Goal: Information Seeking & Learning: Learn about a topic

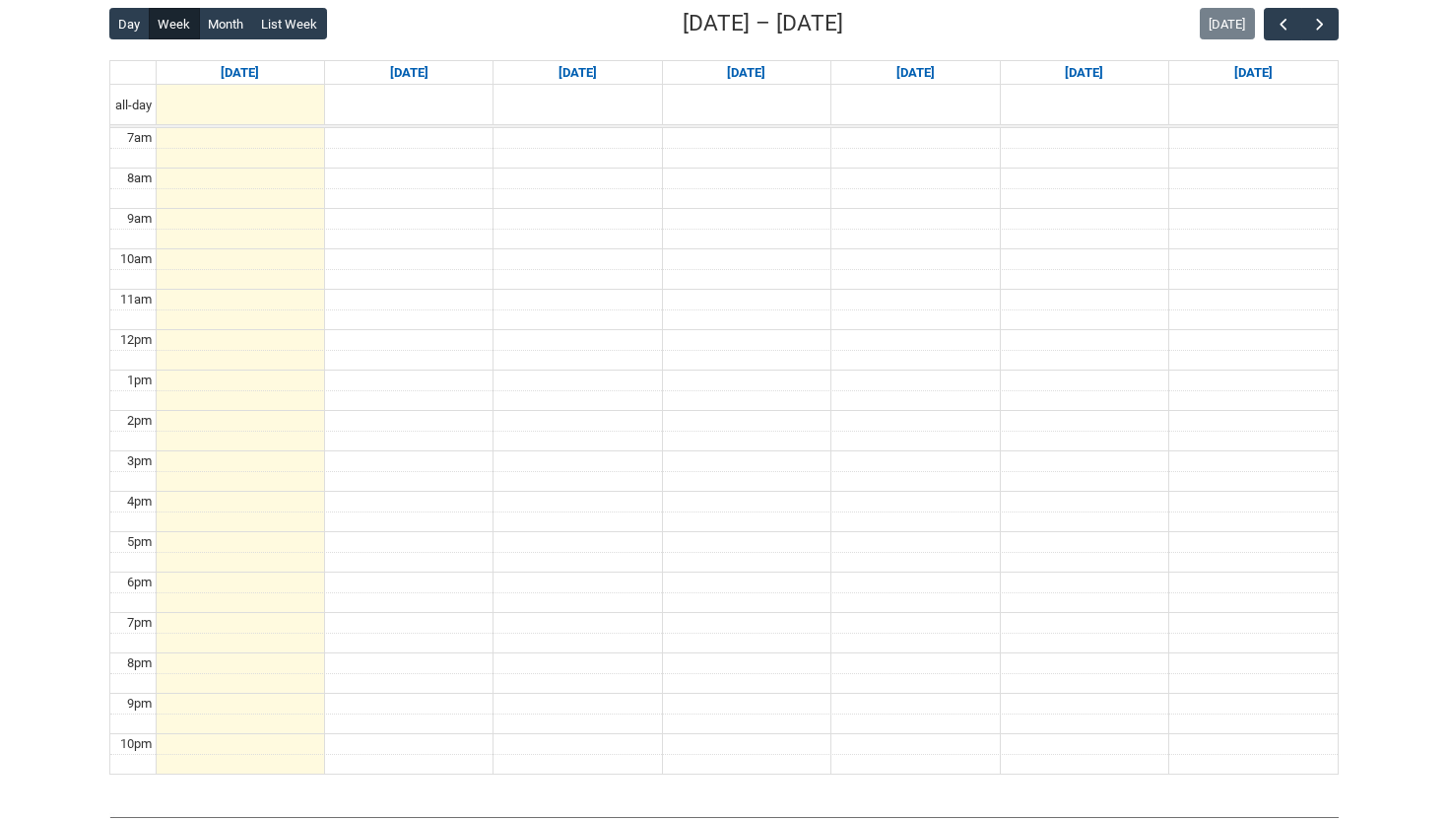
scroll to position [512, 0]
click at [1320, 28] on span "button" at bounding box center [1320, 26] width 20 height 20
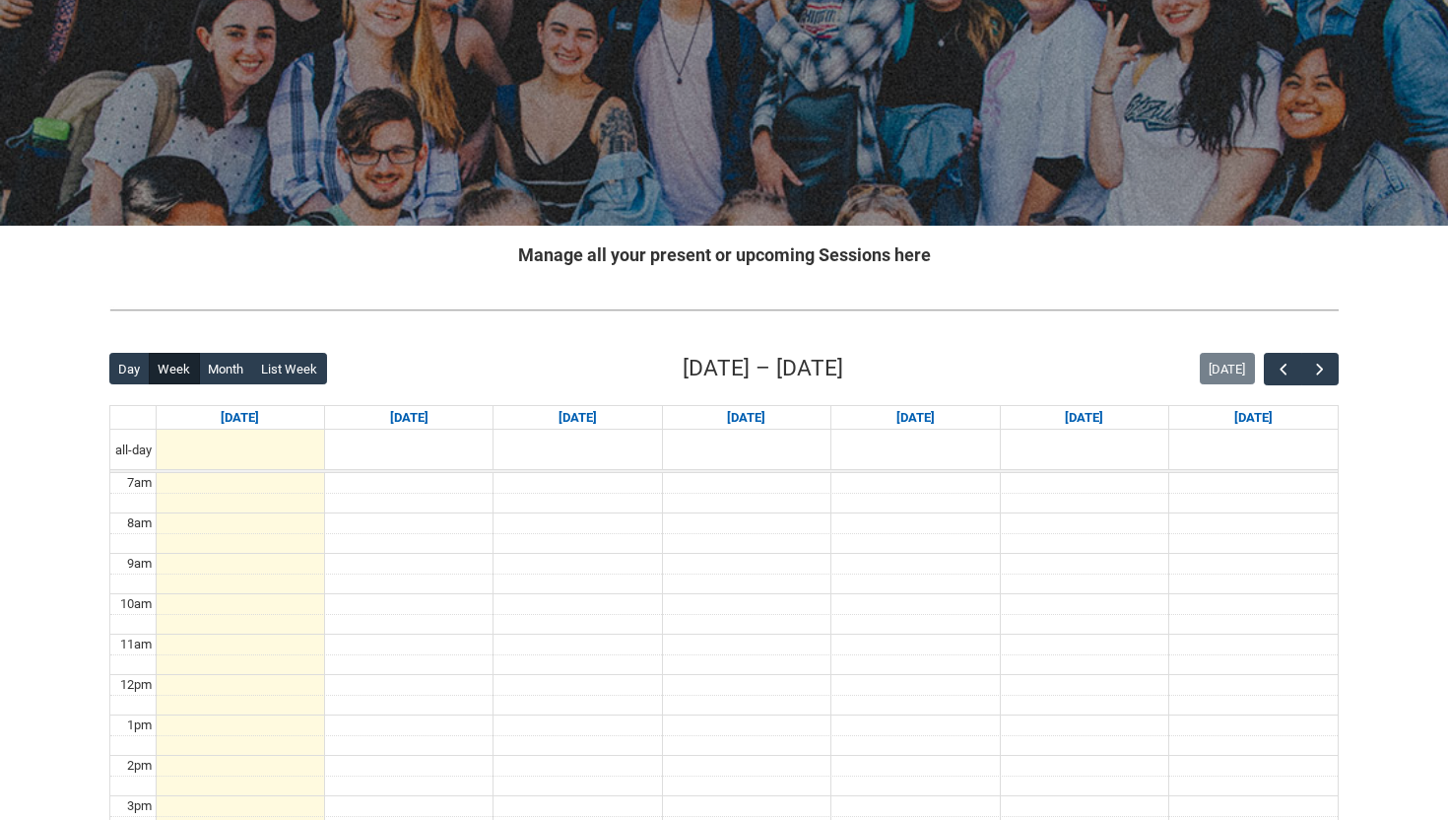
scroll to position [182, 0]
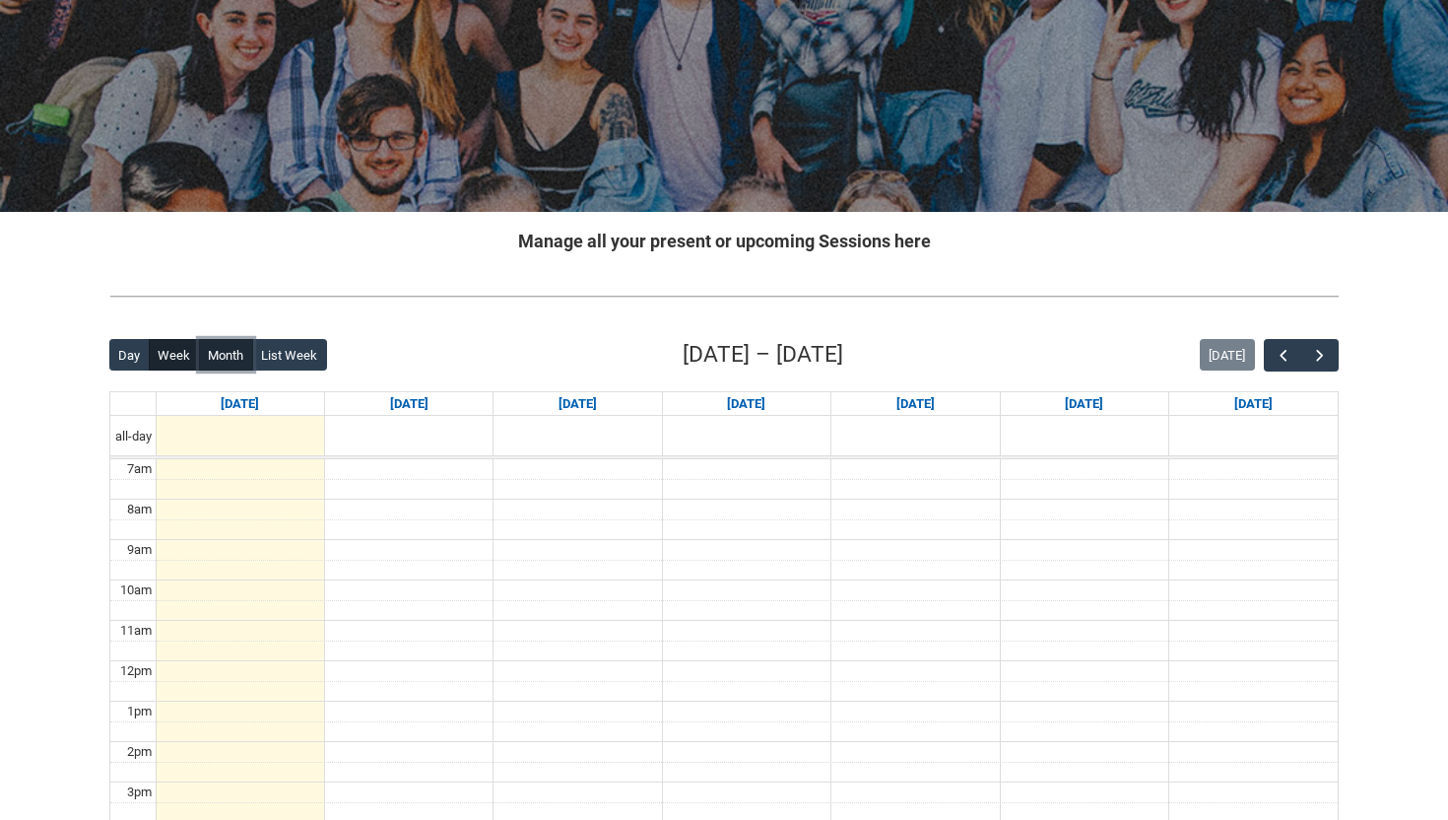
click at [227, 351] on button "Month" at bounding box center [226, 355] width 54 height 32
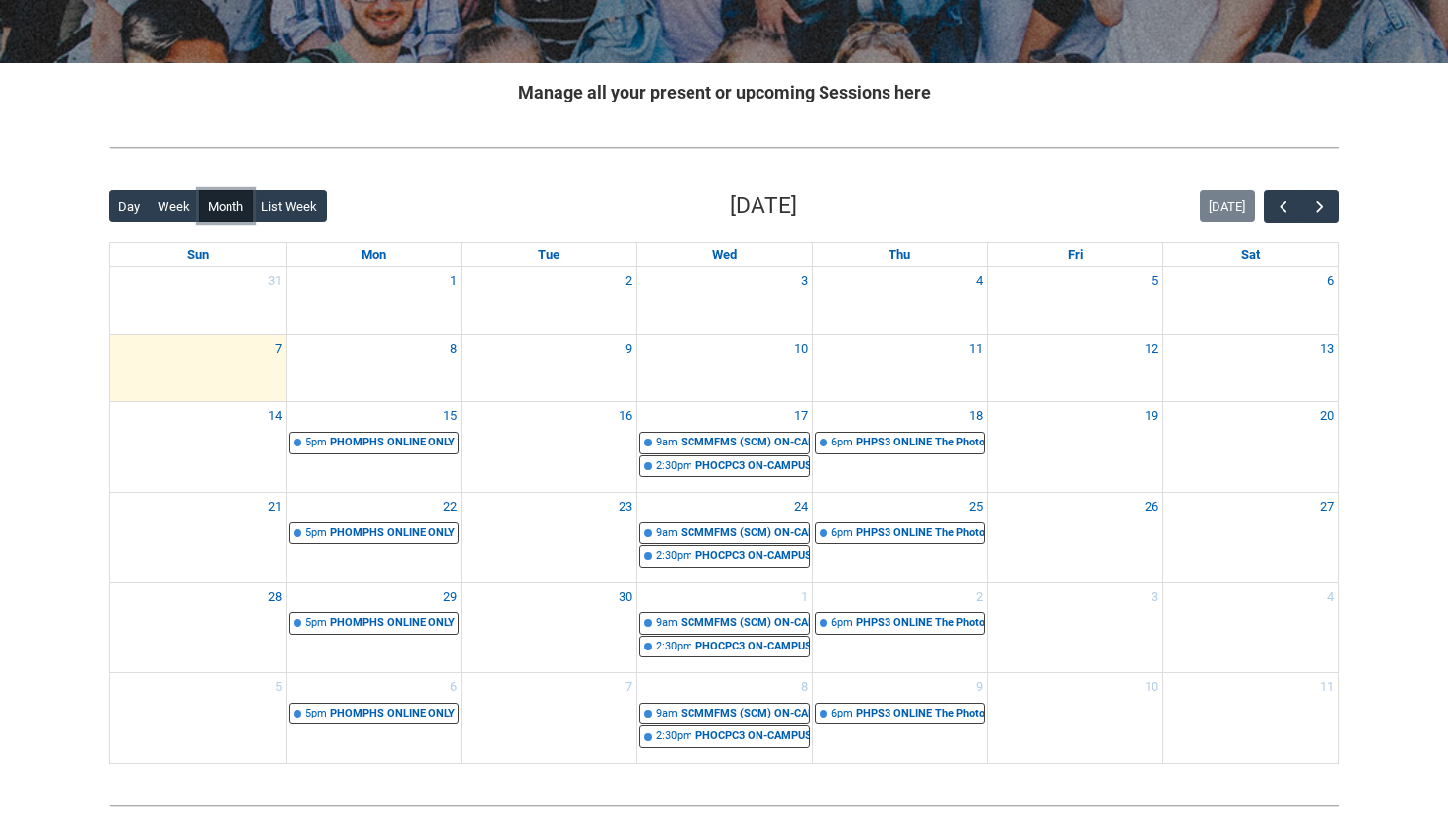
scroll to position [412, 0]
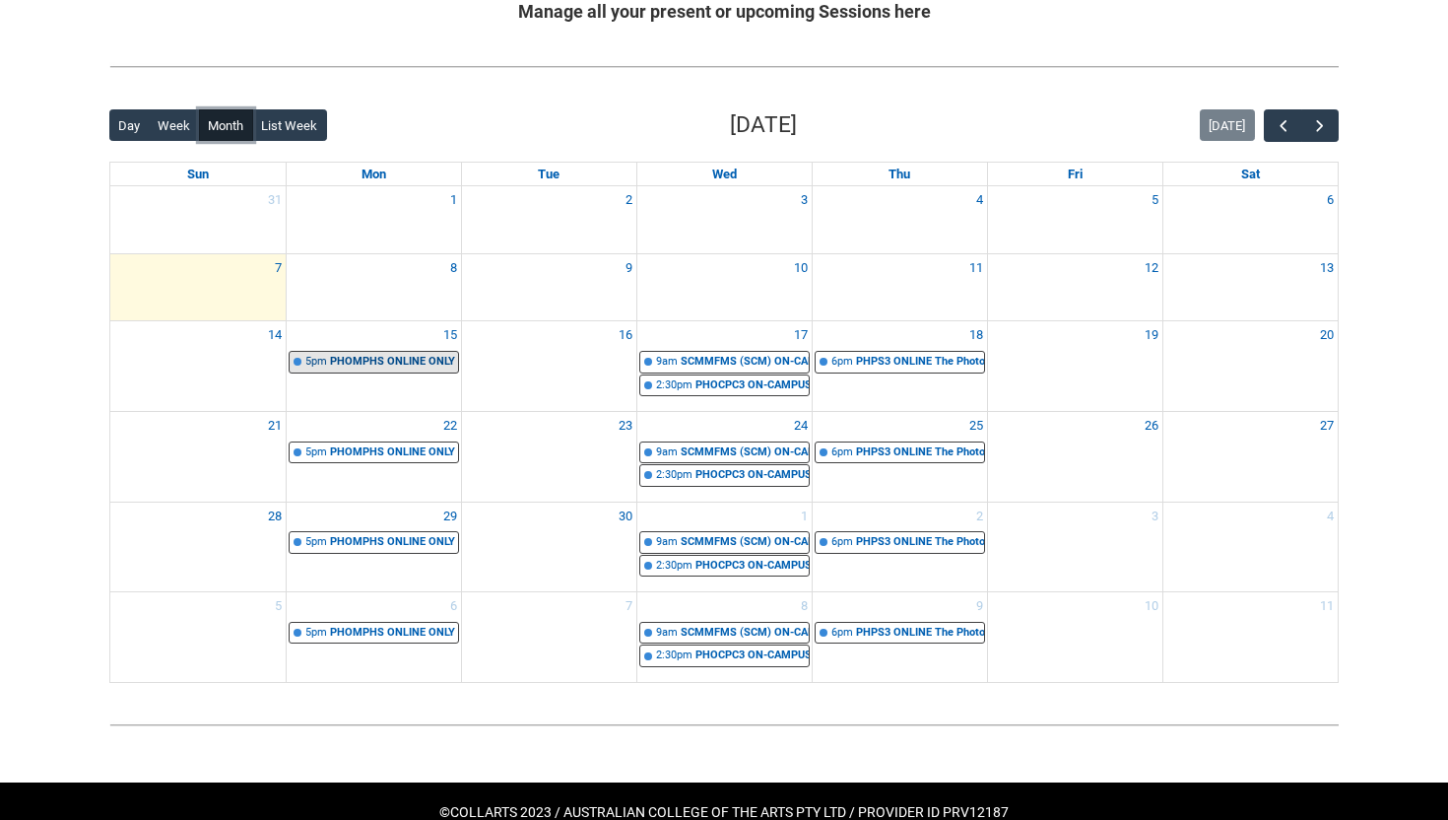
click at [390, 361] on div "PHOMPHS ONLINE ONLY Mobile Photography Stage 3 | Online | [PERSON_NAME] [PERSON…" at bounding box center [394, 362] width 128 height 17
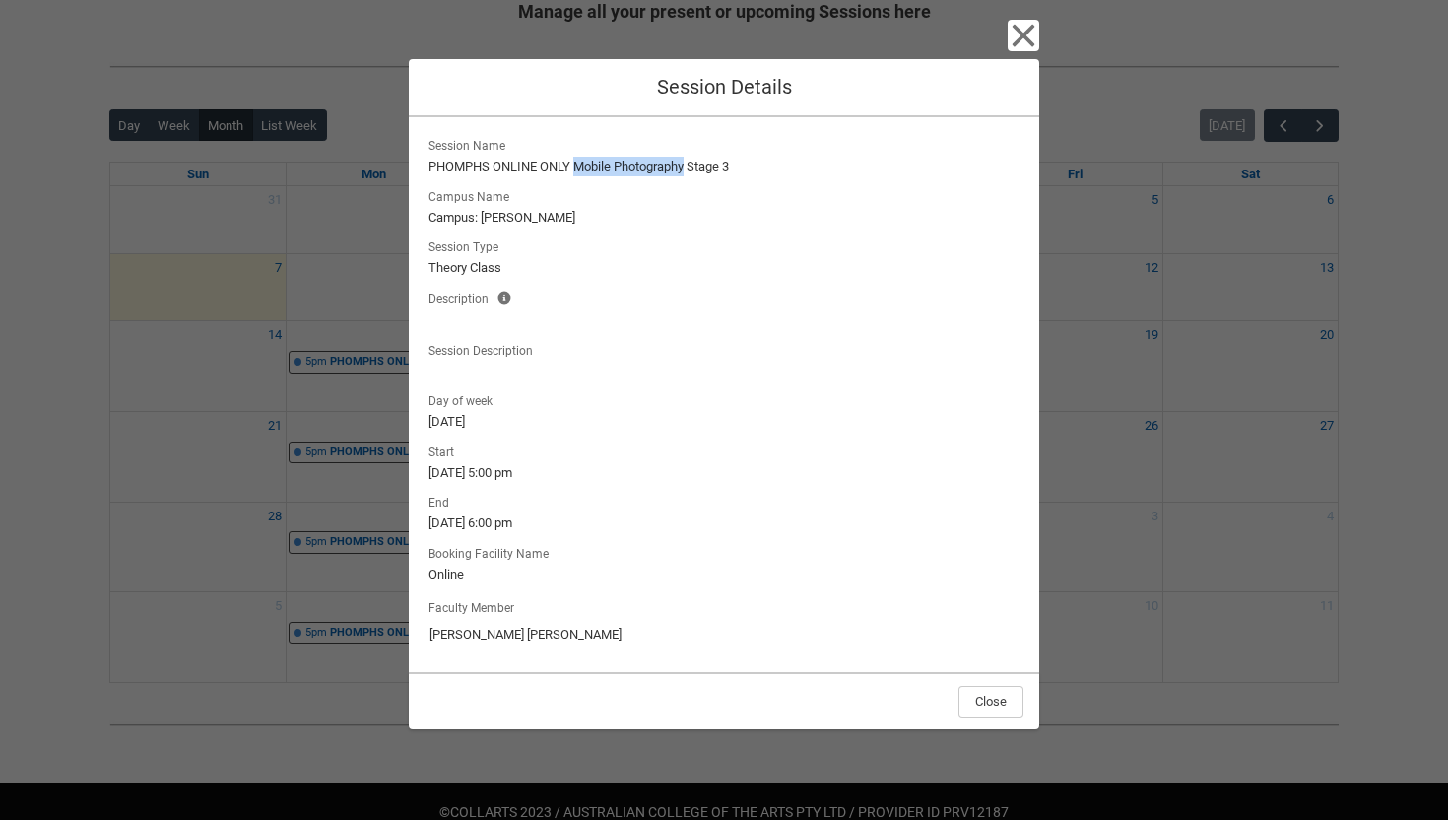
drag, startPoint x: 578, startPoint y: 164, endPoint x: 687, endPoint y: 168, distance: 108.5
click at [687, 168] on lightning-formatted-text "PHOMPHS ONLINE ONLY Mobile Photography Stage 3" at bounding box center [724, 167] width 591 height 20
copy lightning-formatted-text "Mobile Photography"
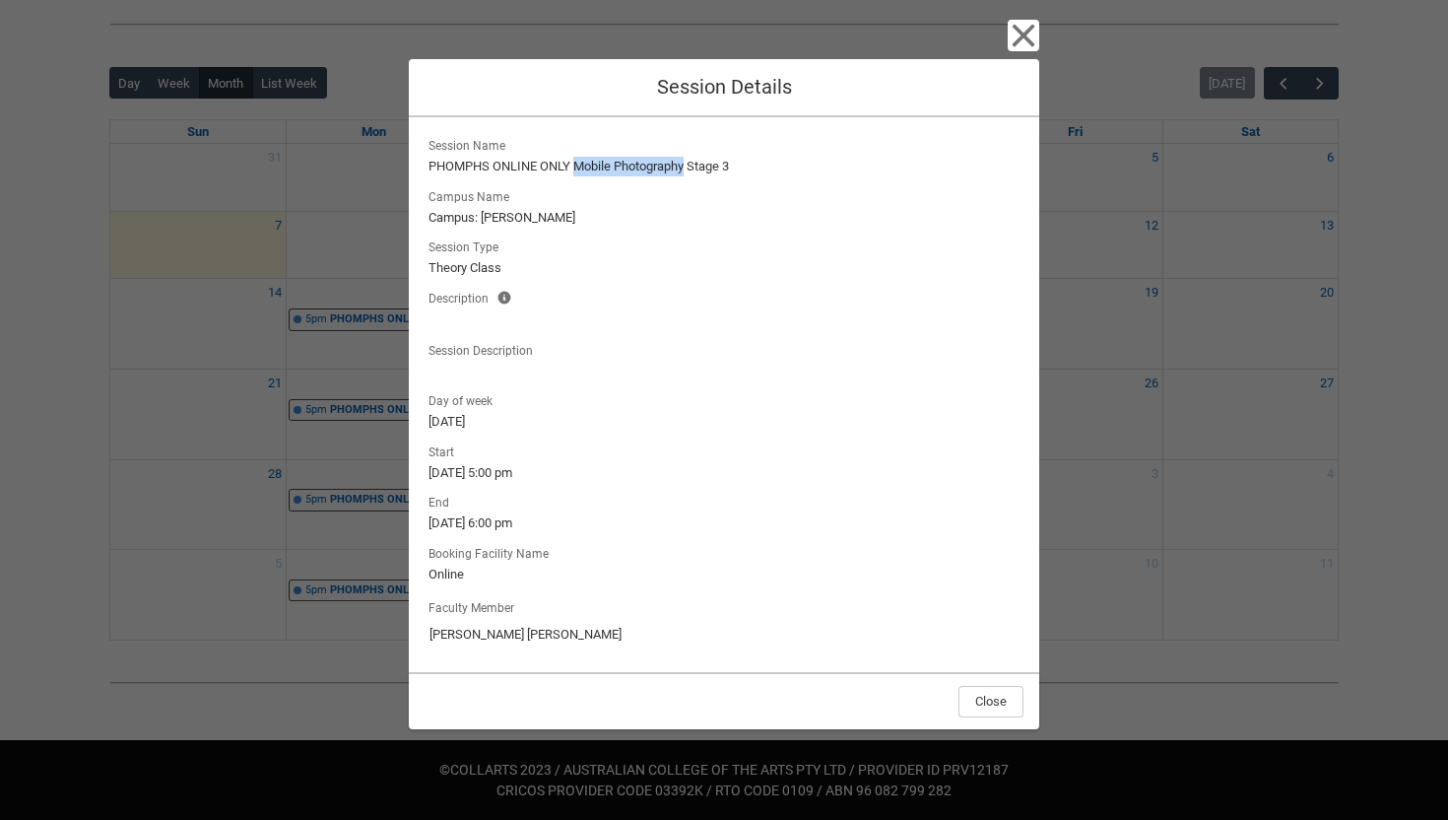
scroll to position [450, 0]
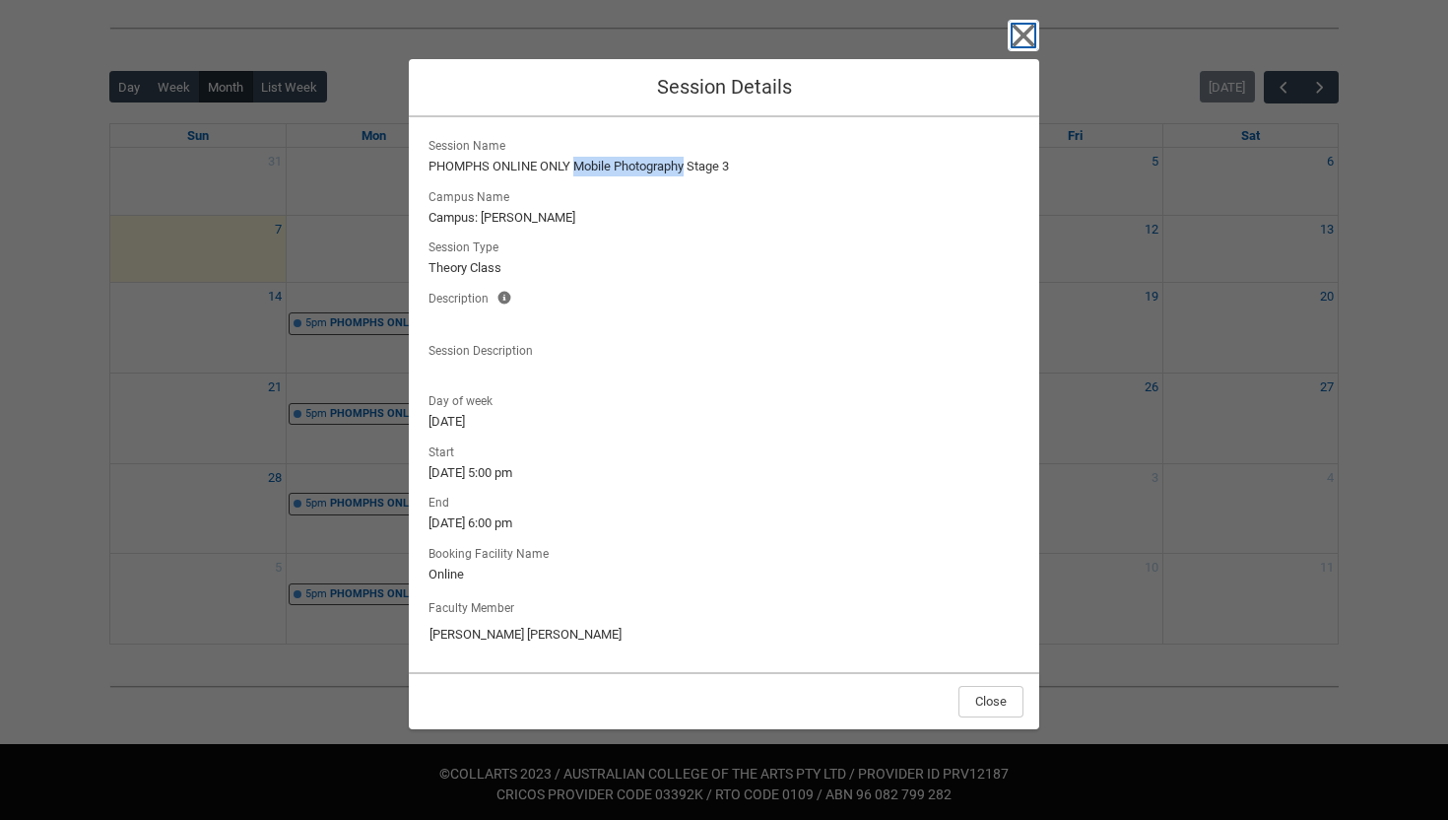
click at [1027, 30] on icon "button" at bounding box center [1024, 36] width 23 height 23
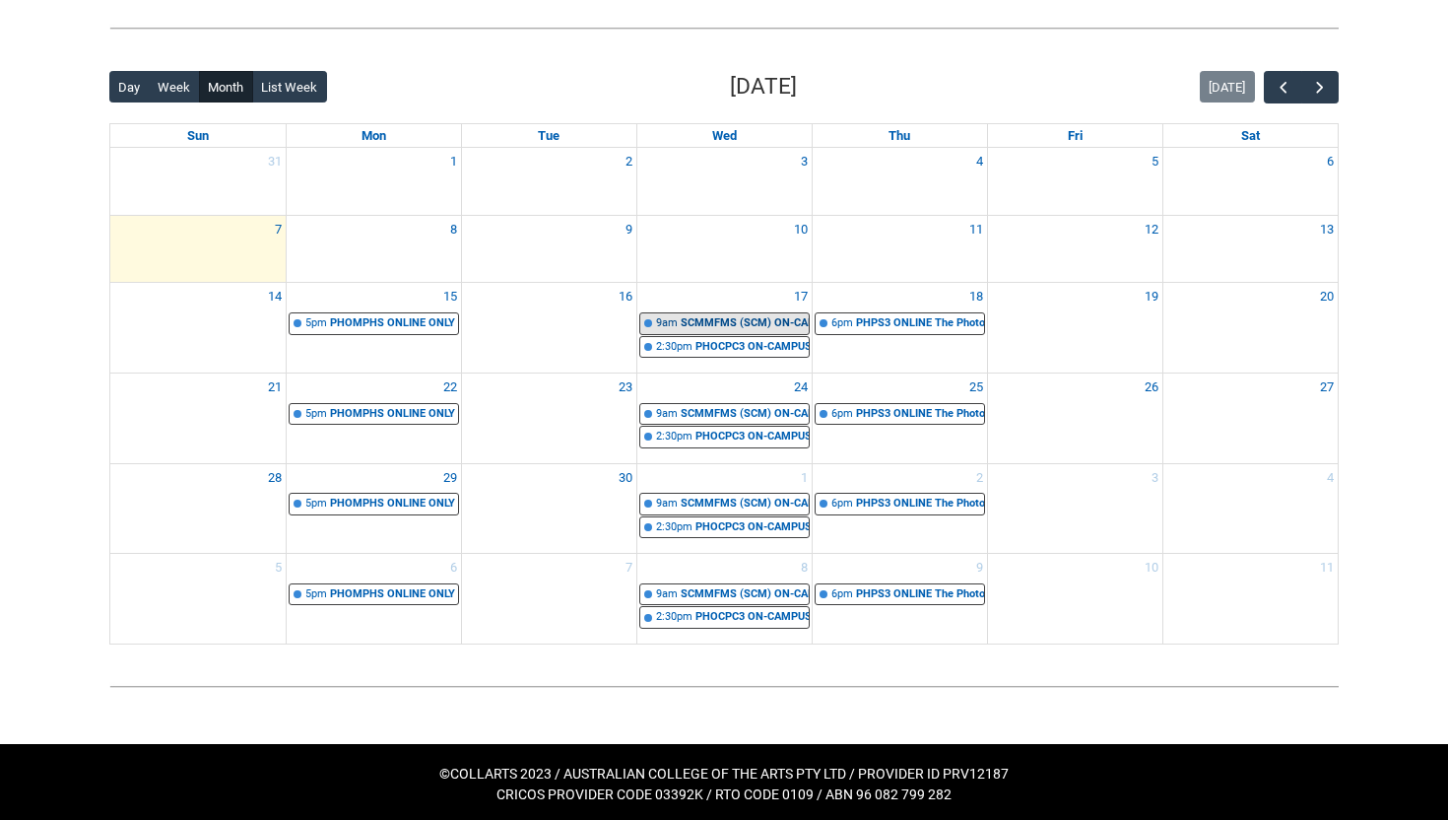
click at [698, 319] on div "SCMMFMS (SCM) ON-CAMPUS Mobile Filmmaking Group 2 | Styling Room ([PERSON_NAME]…" at bounding box center [745, 323] width 128 height 17
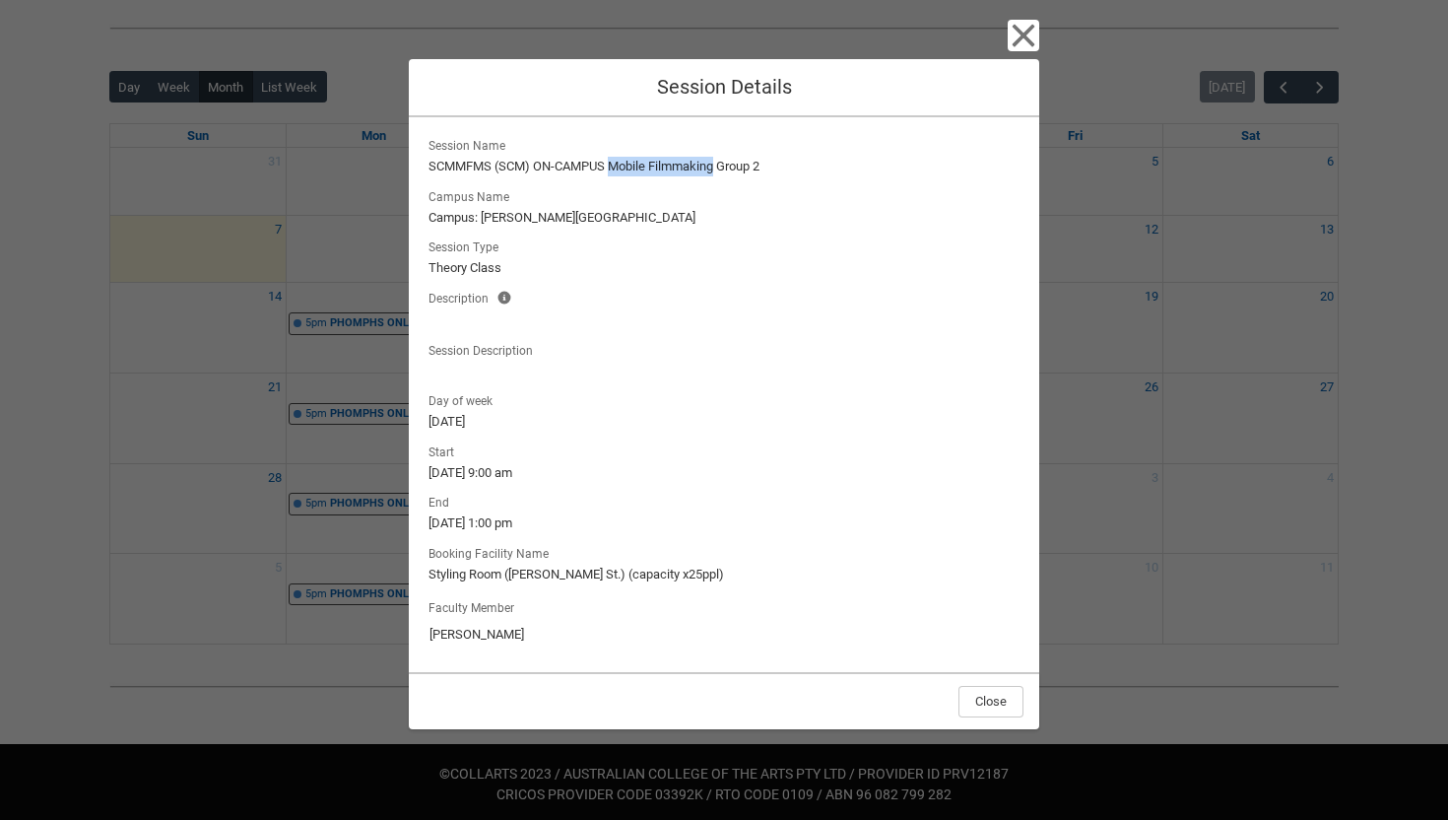
drag, startPoint x: 613, startPoint y: 166, endPoint x: 719, endPoint y: 170, distance: 106.5
click at [719, 170] on lightning-formatted-text "SCMMFMS (SCM) ON-CAMPUS Mobile Filmmaking Group 2" at bounding box center [724, 167] width 591 height 20
copy lightning-formatted-text "Mobile Filmmaking"
click at [1022, 39] on icon "button" at bounding box center [1024, 36] width 32 height 32
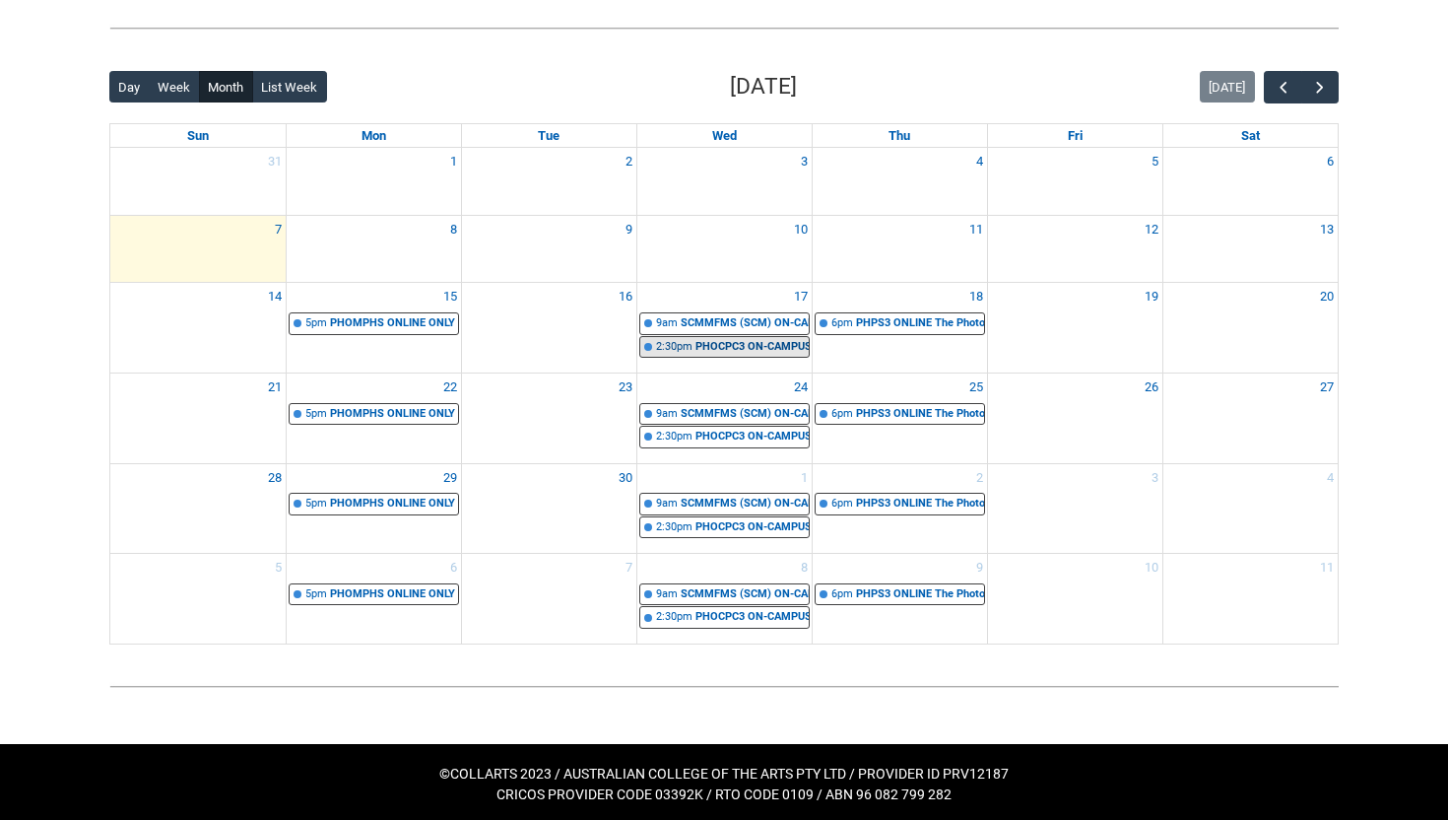
click at [721, 342] on div "PHOCPC3 ON-CAMPUS Commercial Photography Culinary & Product STAGE 3 | Studio 3 …" at bounding box center [751, 347] width 113 height 17
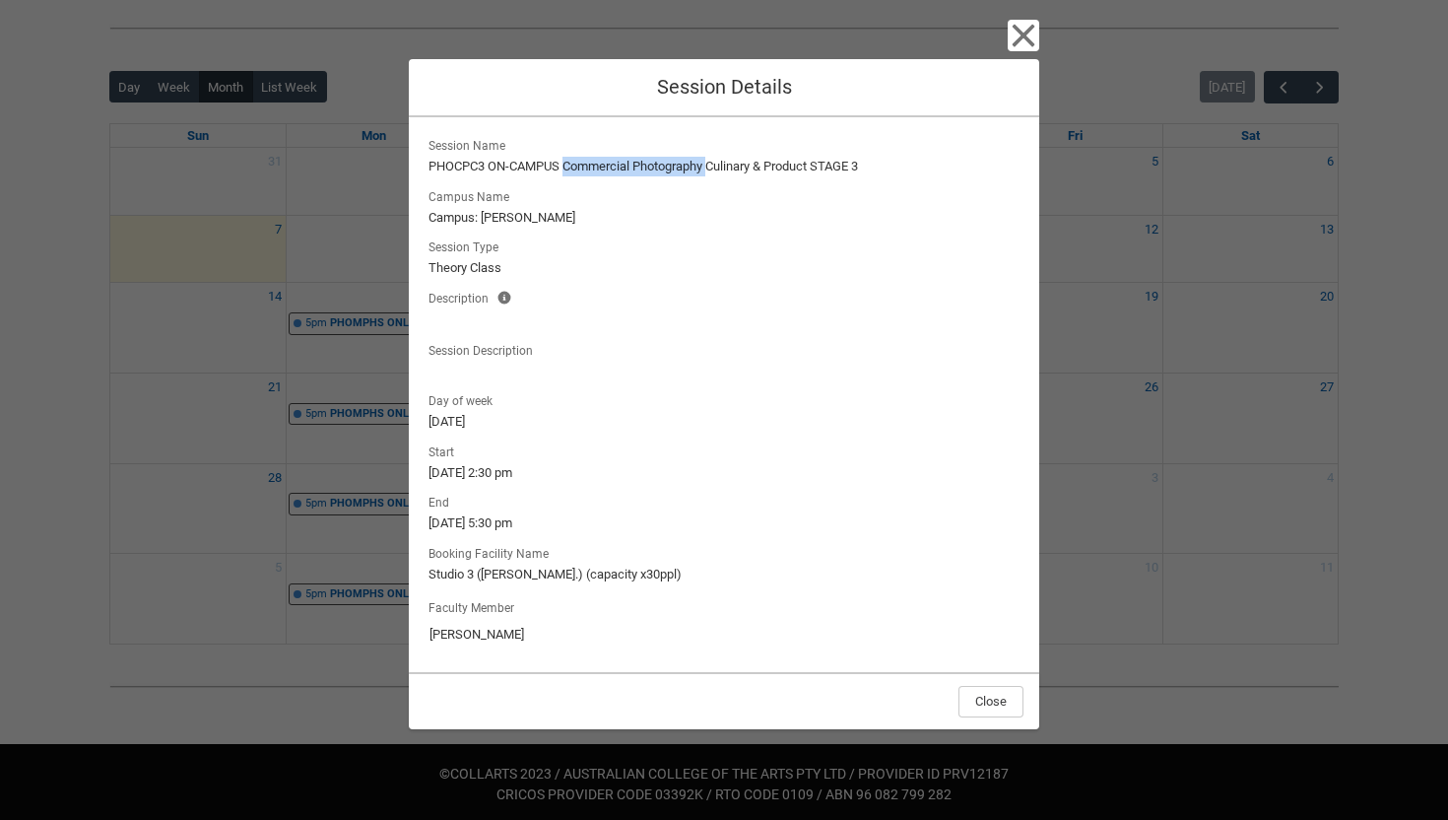
drag, startPoint x: 567, startPoint y: 164, endPoint x: 712, endPoint y: 168, distance: 144.9
click at [712, 168] on lightning-formatted-text "PHOCPC3 ON-CAMPUS Commercial Photography Culinary & Product STAGE 3" at bounding box center [724, 167] width 591 height 20
copy lightning-formatted-text "Commercial Photography"
click at [1025, 28] on icon "button" at bounding box center [1024, 36] width 32 height 32
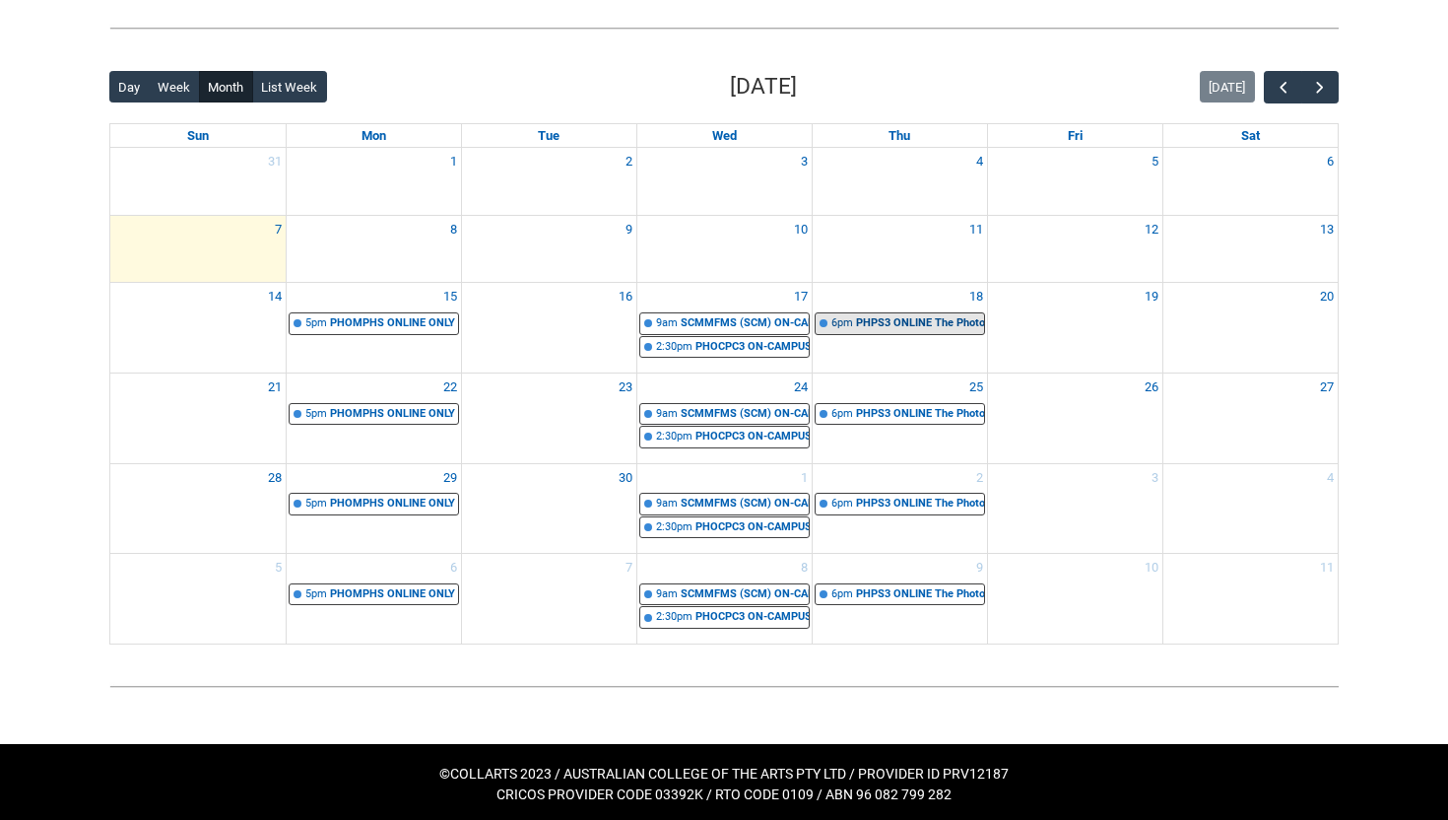
click at [882, 318] on div "PHPS3 ONLINE The Photographic Record STAGE 3 | Online | [PERSON_NAME]" at bounding box center [920, 323] width 128 height 17
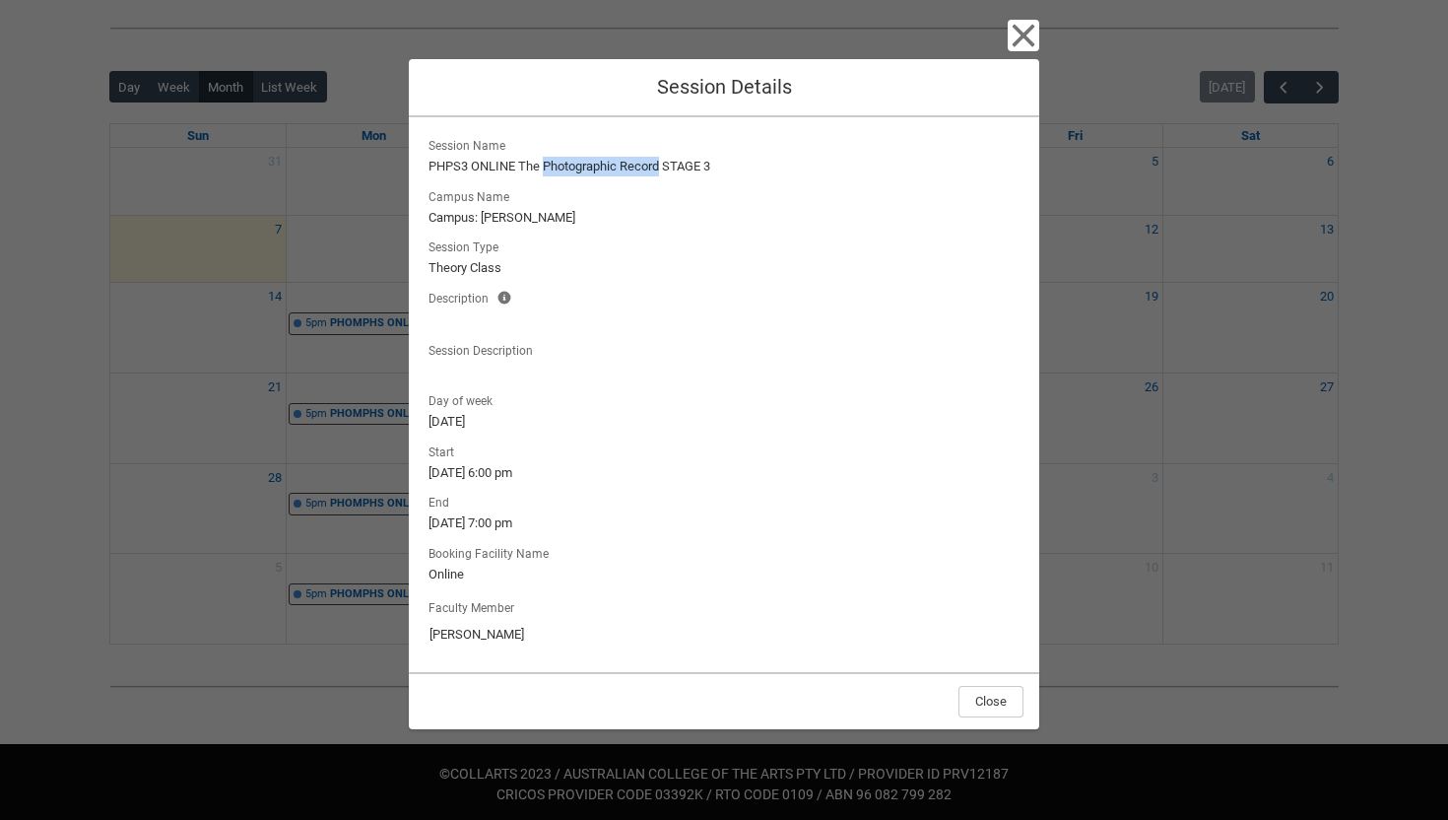
drag, startPoint x: 545, startPoint y: 167, endPoint x: 663, endPoint y: 166, distance: 118.2
click at [663, 166] on lightning-formatted-text "PHPS3 ONLINE The Photographic Record STAGE 3" at bounding box center [724, 167] width 591 height 20
copy lightning-formatted-text "Photographic Record"
click at [1022, 40] on icon "button" at bounding box center [1024, 36] width 32 height 32
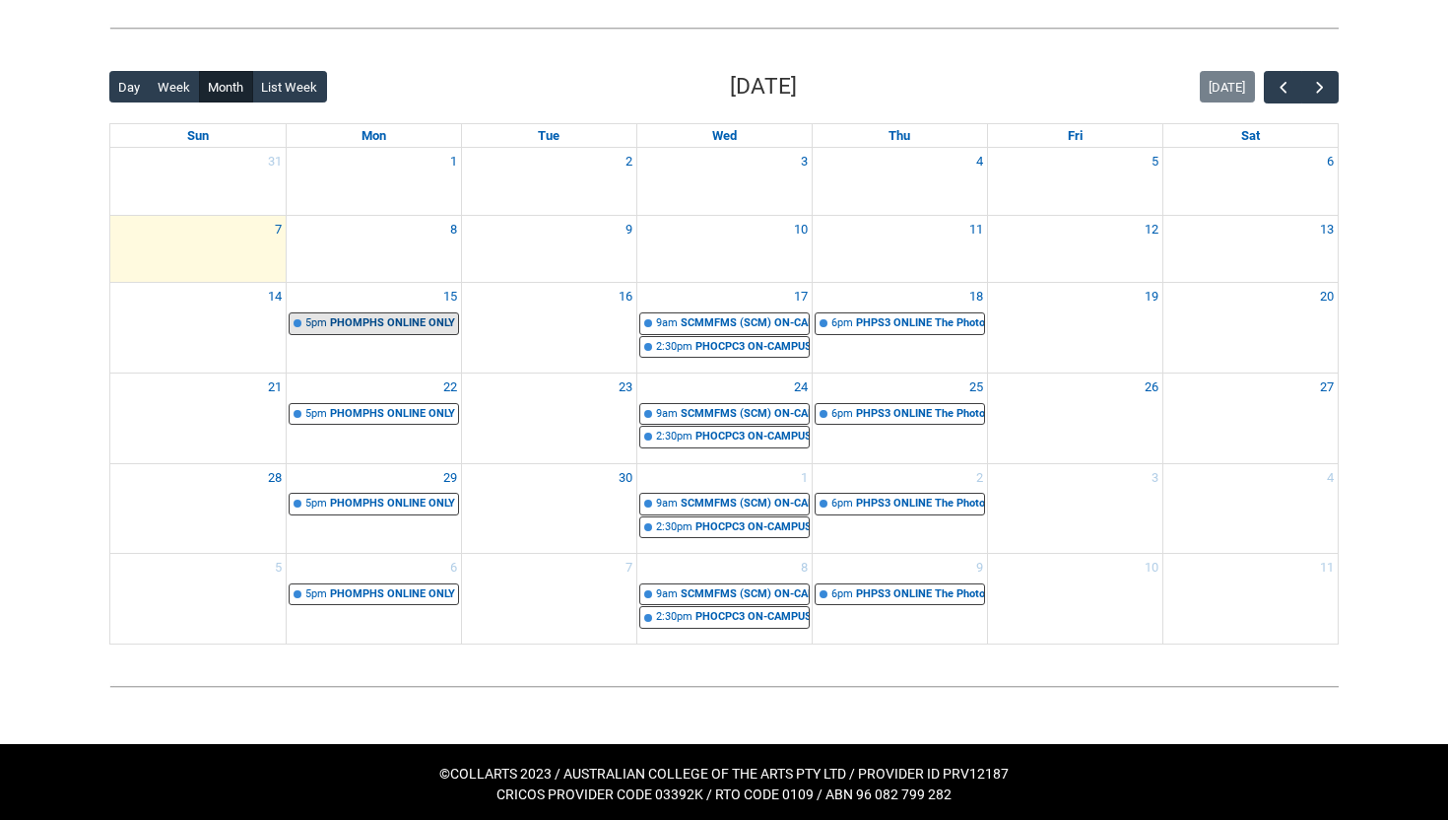
click at [372, 326] on div "PHOMPHS ONLINE ONLY Mobile Photography Stage 3 | Online | [PERSON_NAME] [PERSON…" at bounding box center [394, 323] width 128 height 17
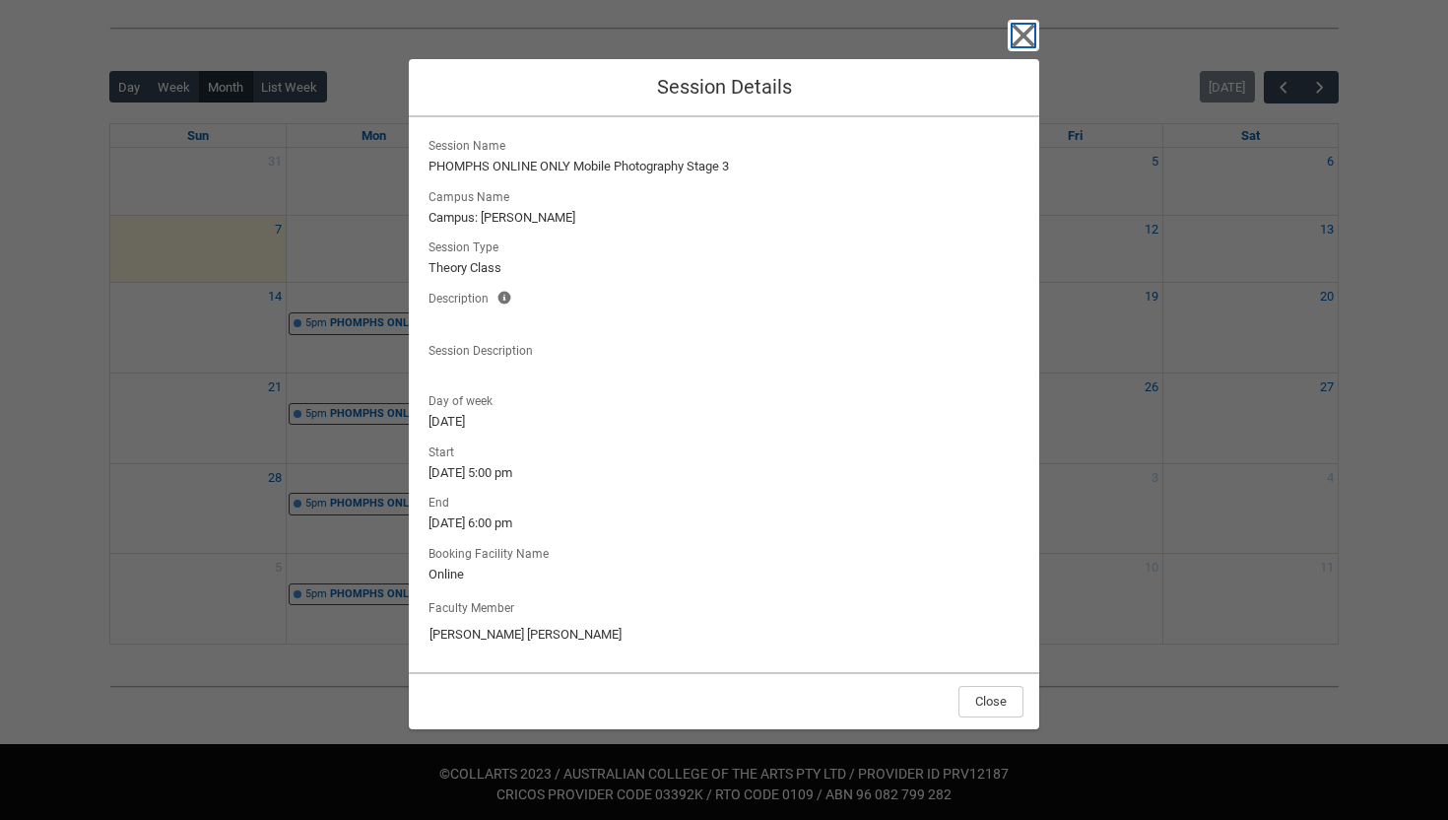
click at [1033, 38] on icon "button" at bounding box center [1024, 36] width 32 height 32
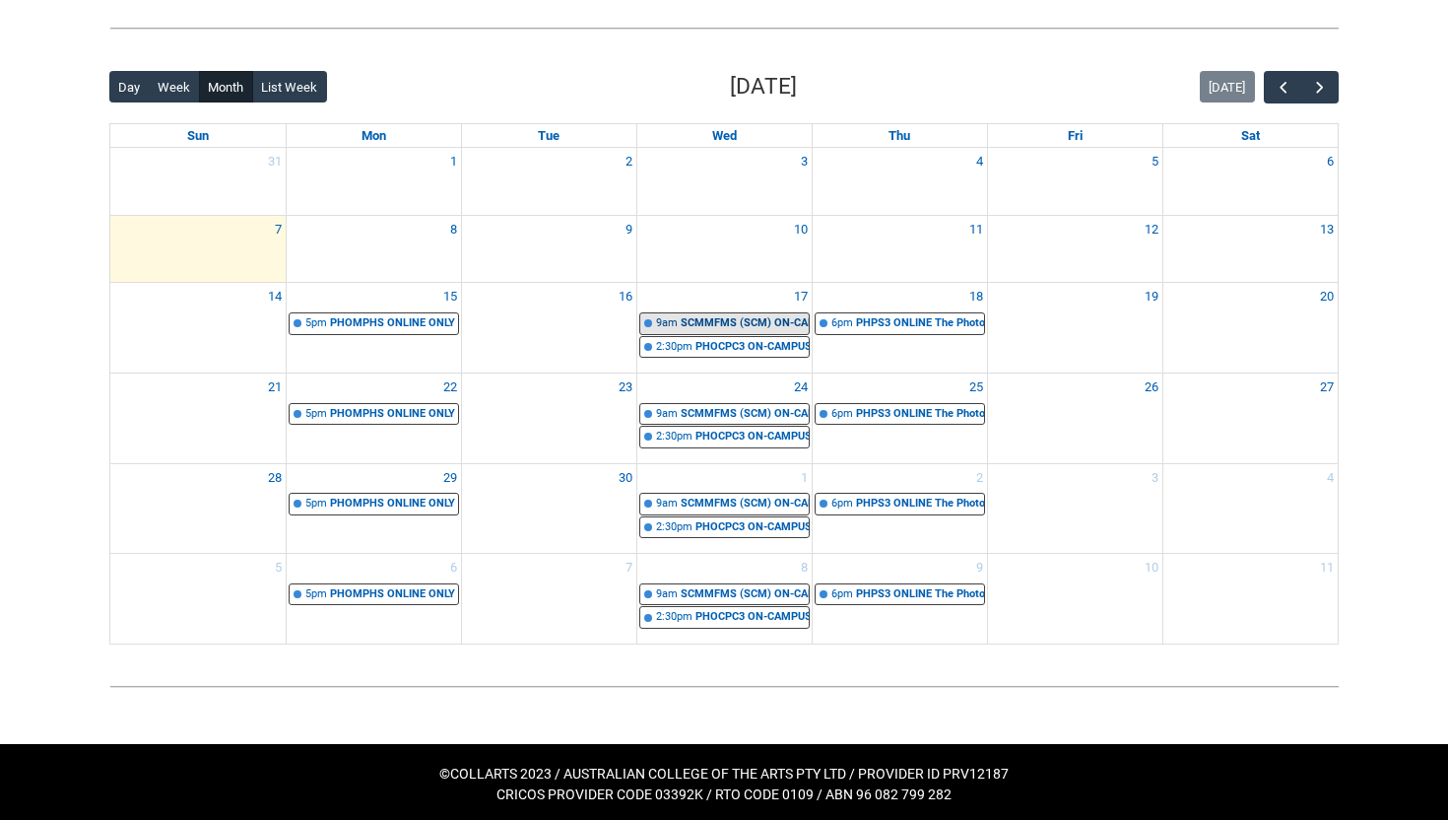
click at [762, 317] on div "SCMMFMS (SCM) ON-CAMPUS Mobile Filmmaking Group 2 | Styling Room ([PERSON_NAME]…" at bounding box center [745, 323] width 128 height 17
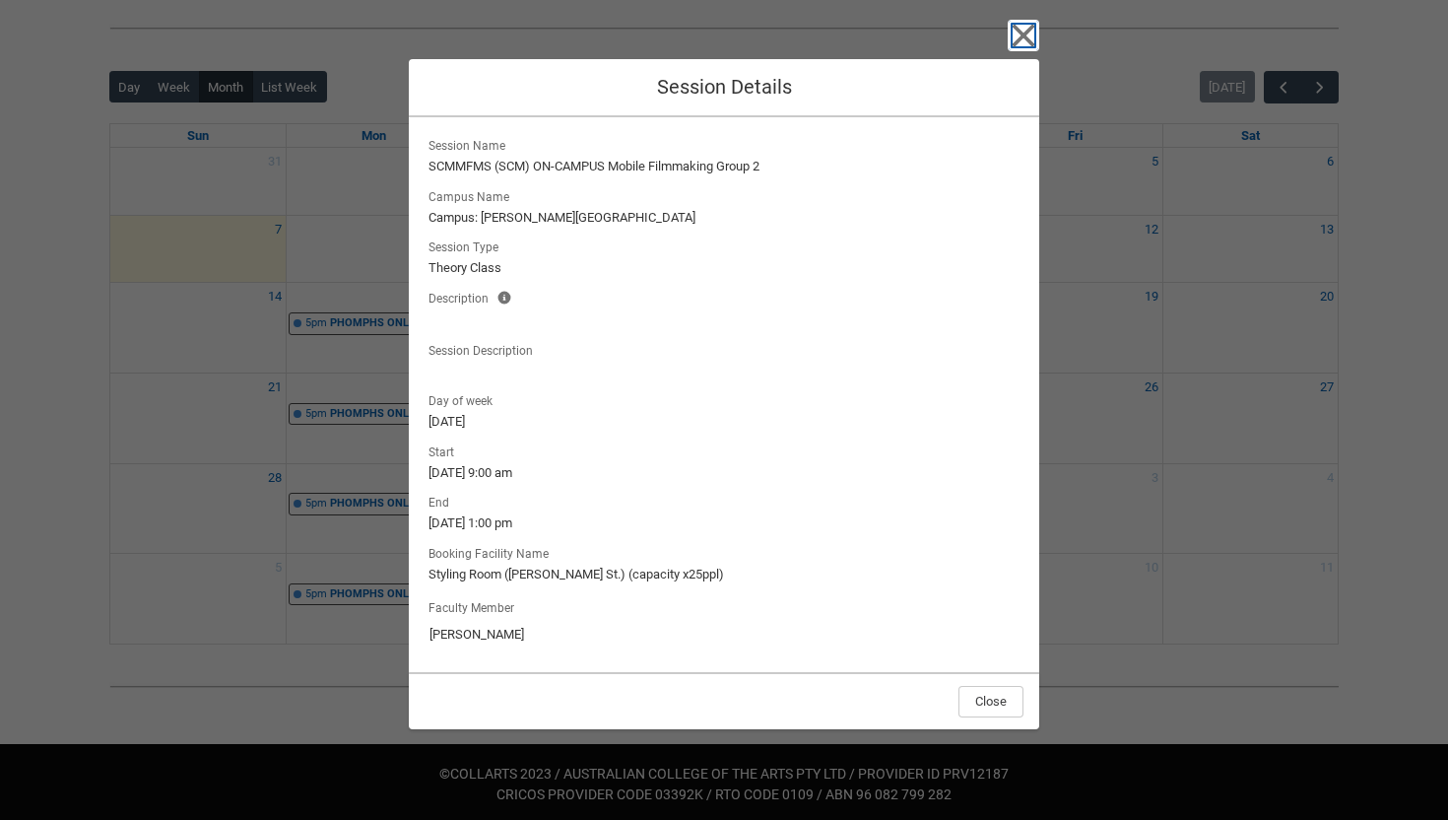
click at [1025, 40] on icon "button" at bounding box center [1024, 36] width 32 height 32
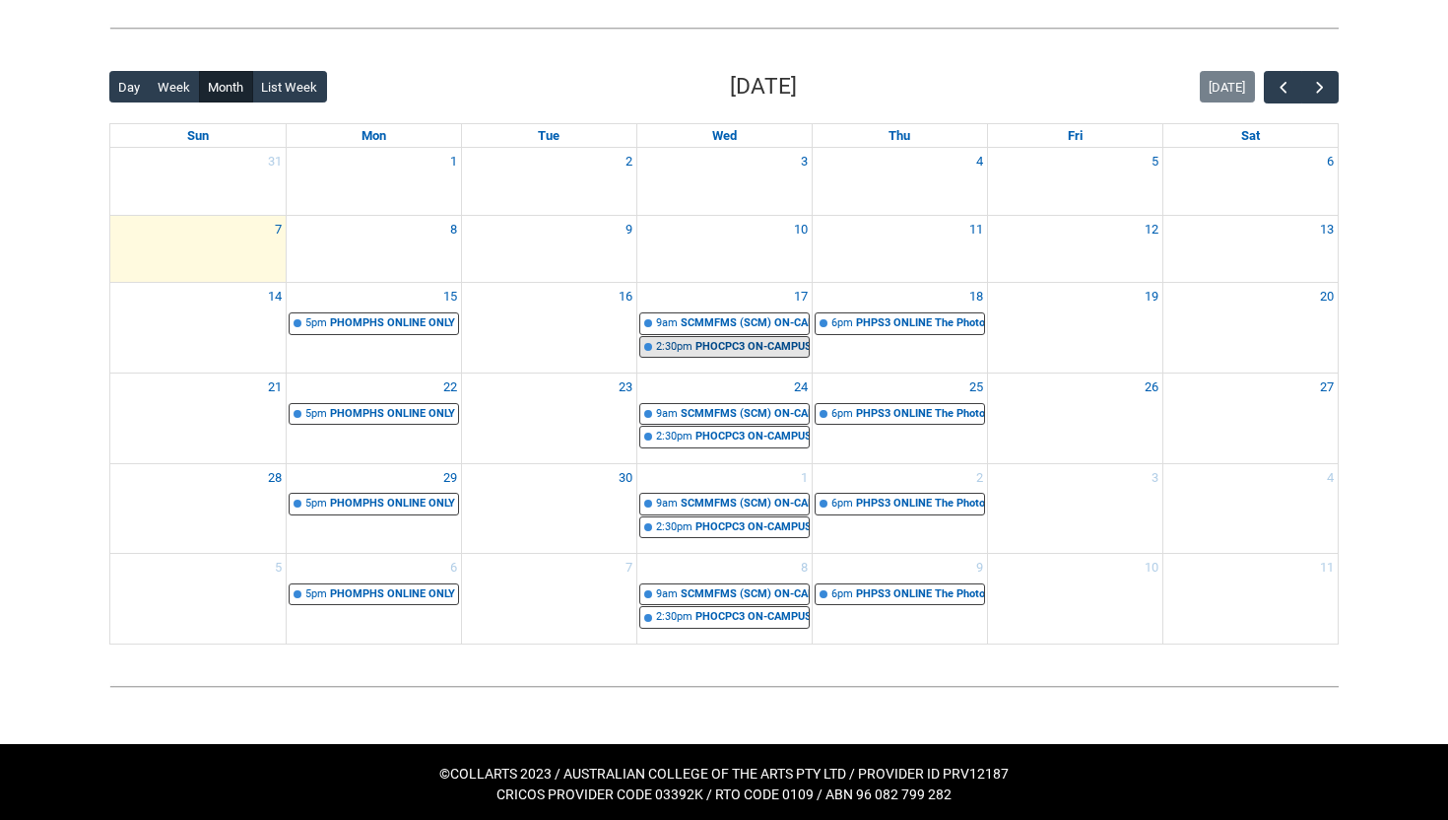
click at [744, 350] on div "PHOCPC3 ON-CAMPUS Commercial Photography Culinary & Product STAGE 3 | Studio 3 …" at bounding box center [751, 347] width 113 height 17
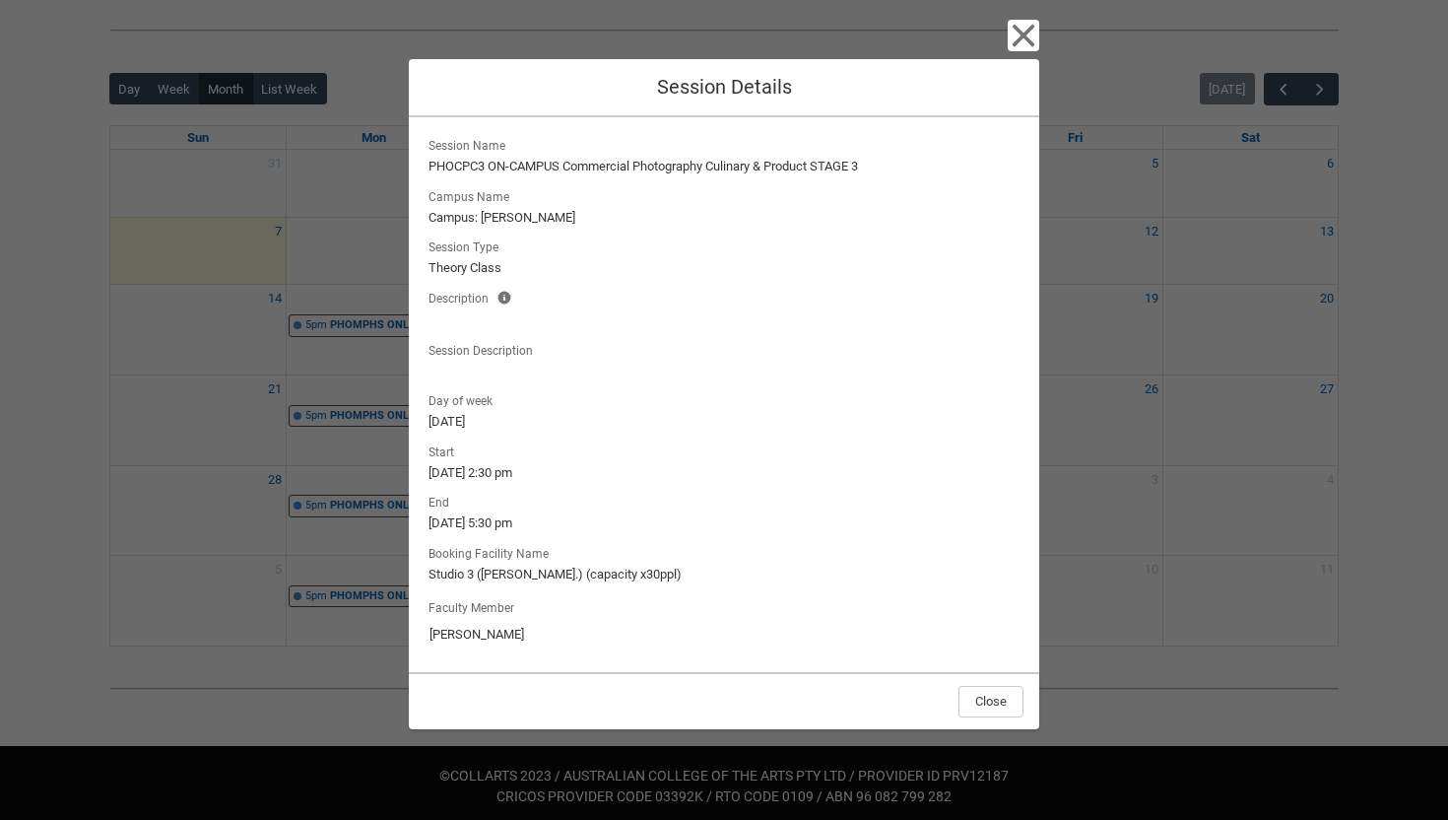
scroll to position [454, 0]
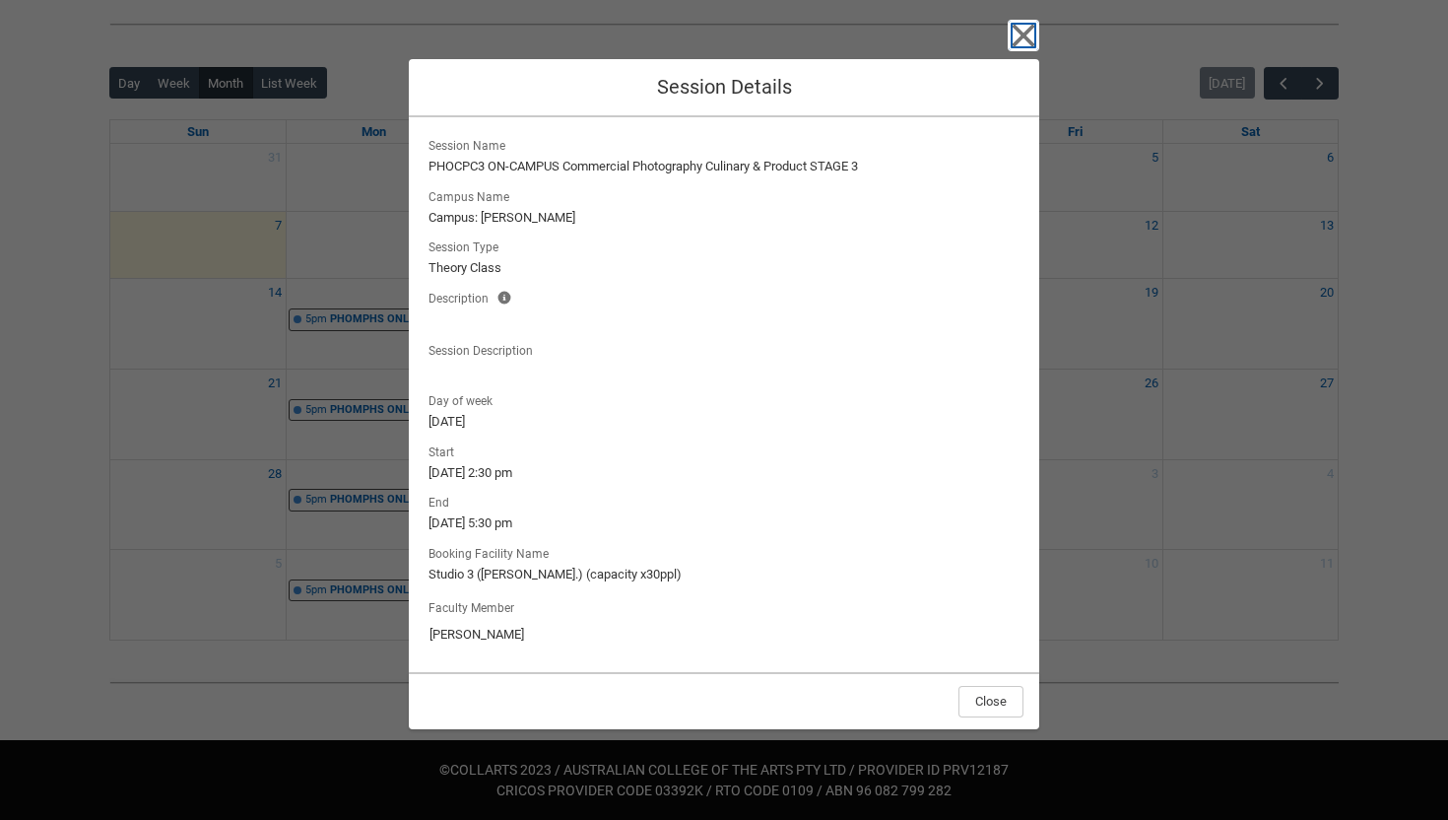
click at [1019, 33] on icon "button" at bounding box center [1024, 36] width 23 height 23
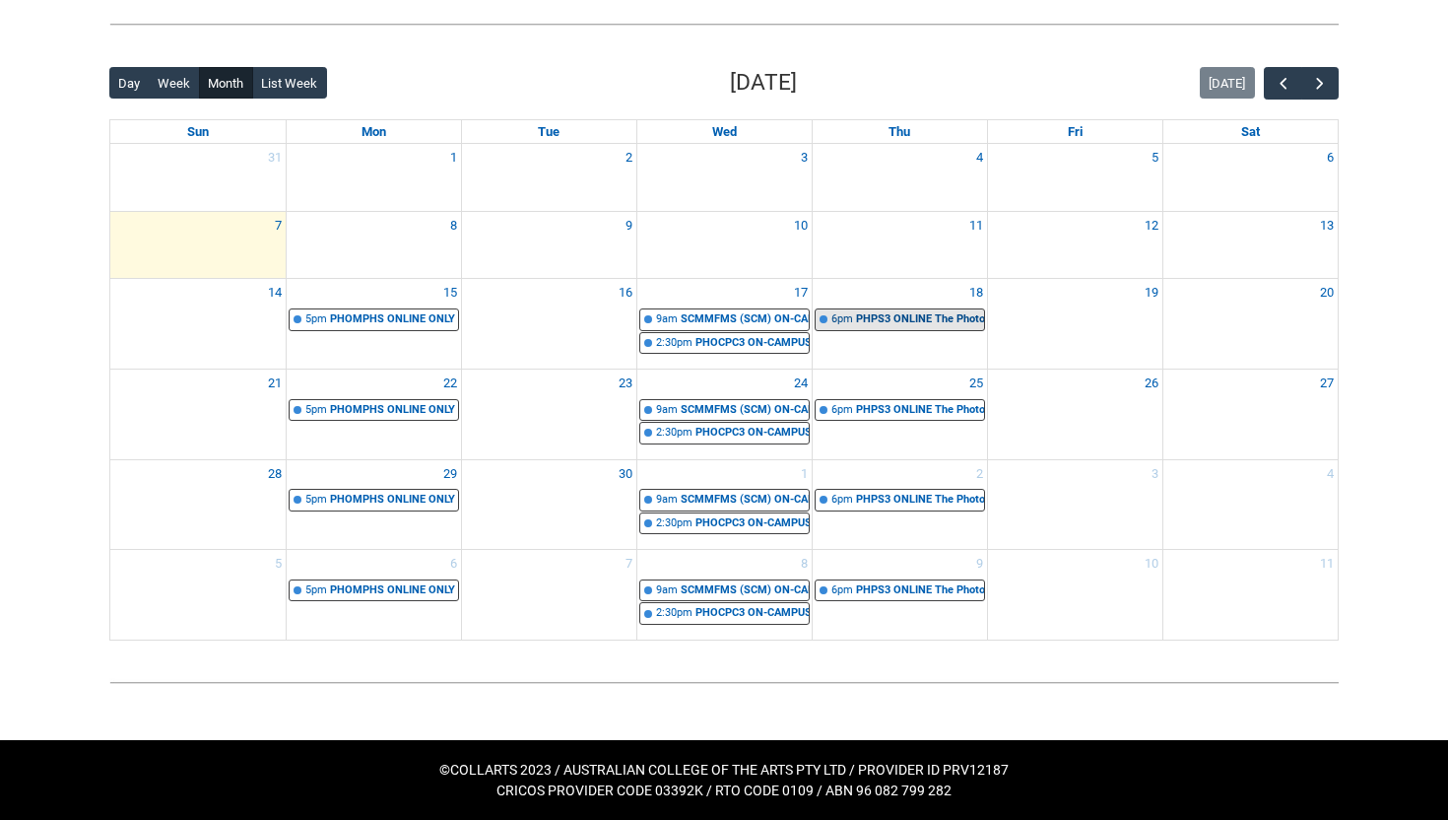
click at [872, 319] on div "PHPS3 ONLINE The Photographic Record STAGE 3 | Online | [PERSON_NAME]" at bounding box center [920, 319] width 128 height 17
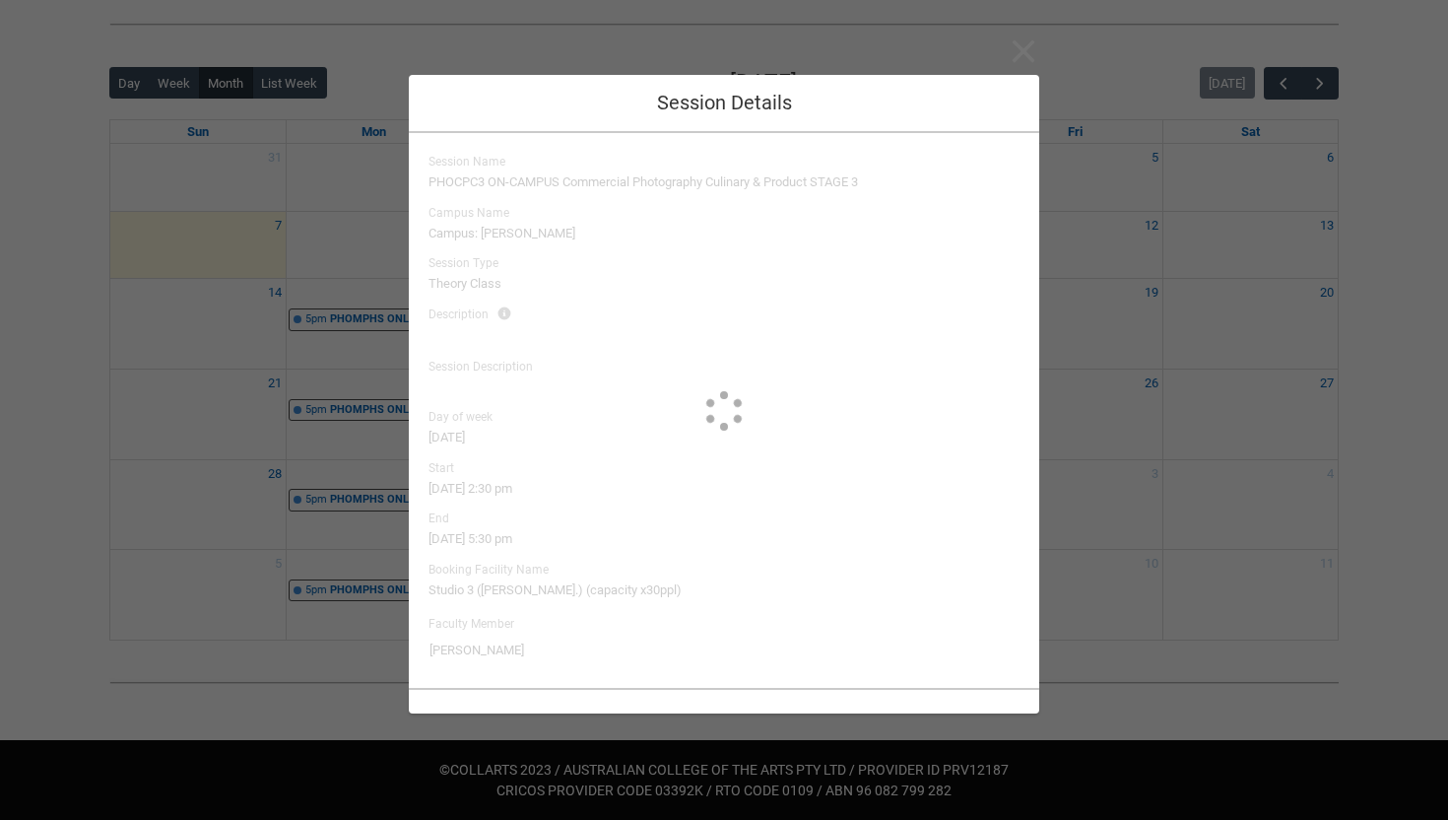
type input "Jess Ledwich"
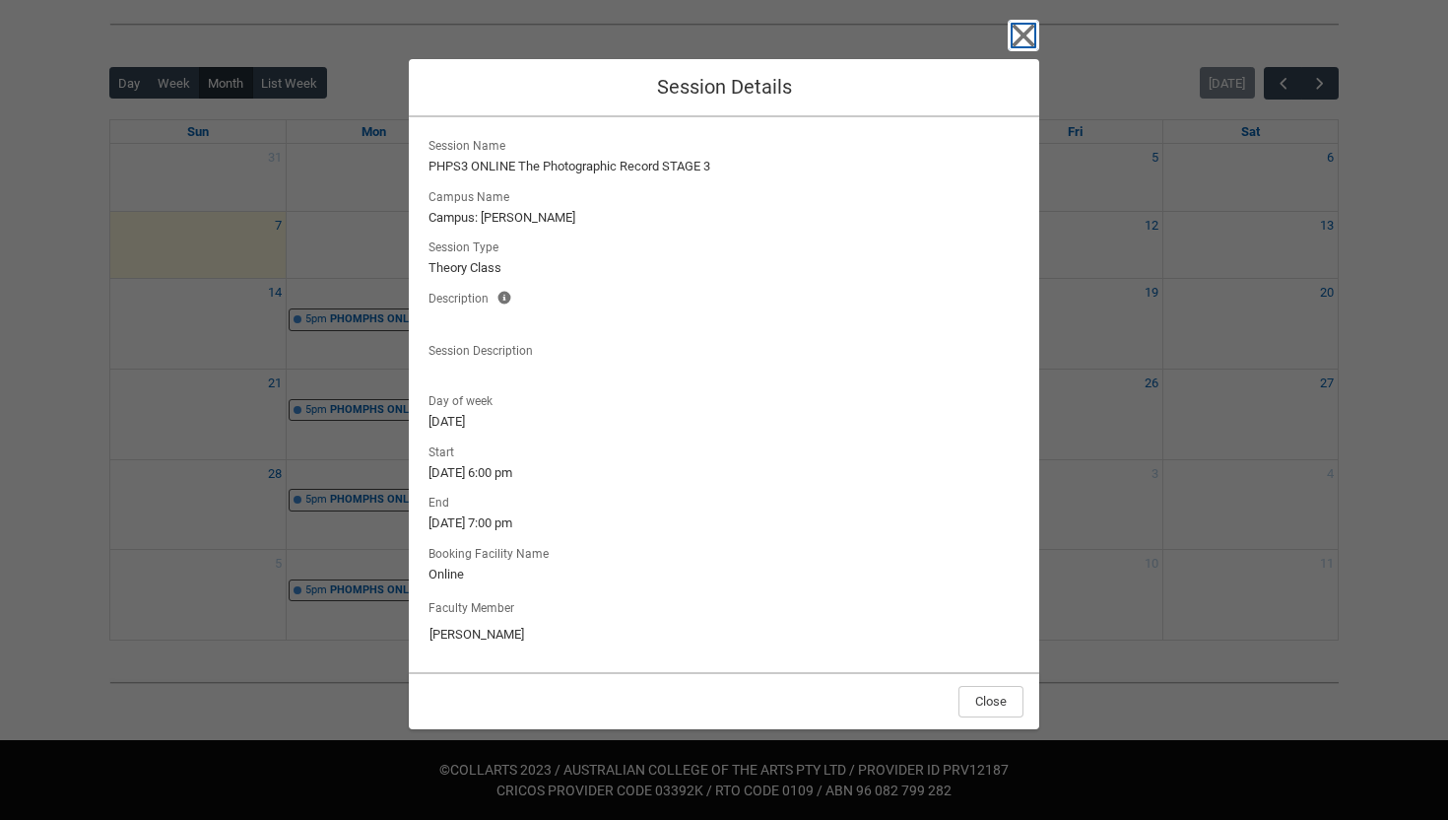
click at [1025, 34] on icon "button" at bounding box center [1024, 36] width 23 height 23
